Goal: Transaction & Acquisition: Subscribe to service/newsletter

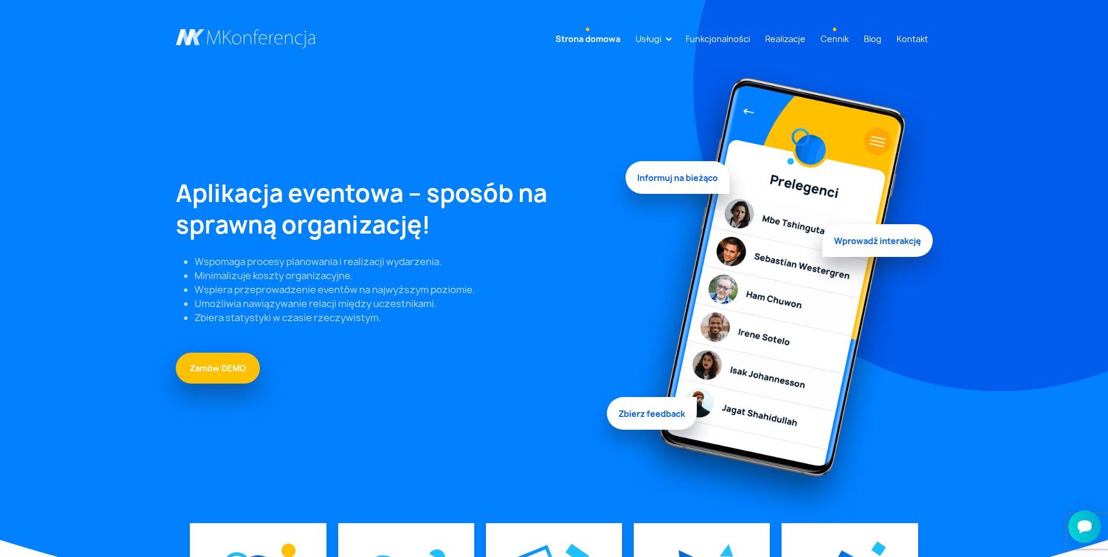
click at [849, 37] on link "Cennik" at bounding box center [834, 39] width 37 height 22
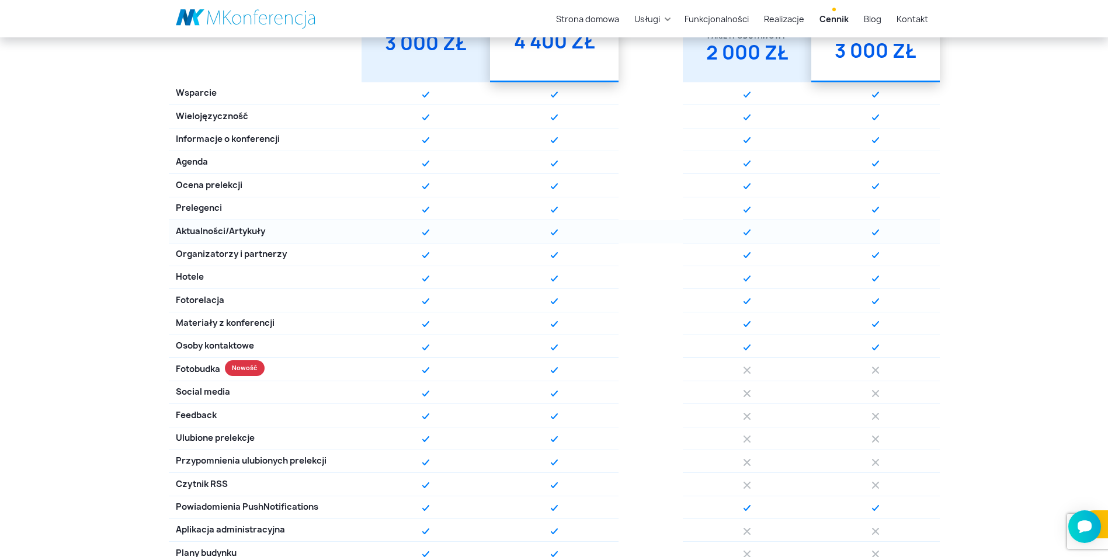
scroll to position [642, 0]
